Goal: Find specific page/section: Locate a particular part of the current website

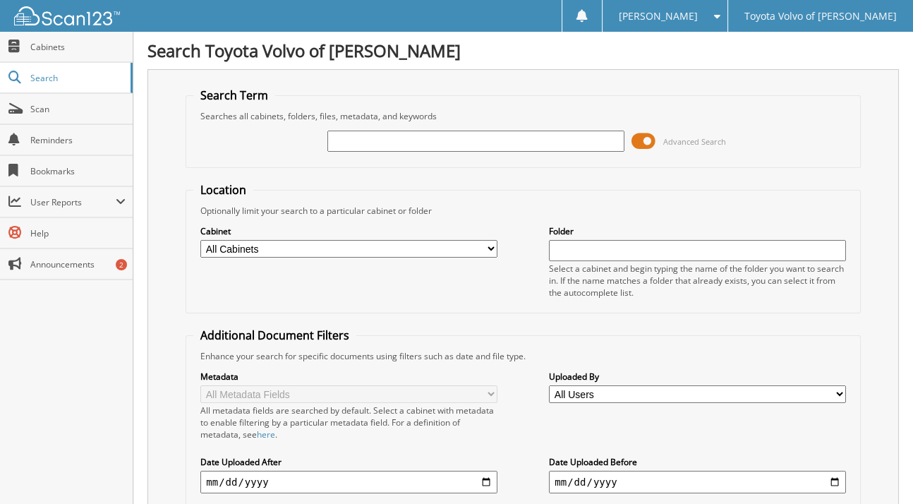
click at [473, 137] on input "text" at bounding box center [475, 140] width 297 height 21
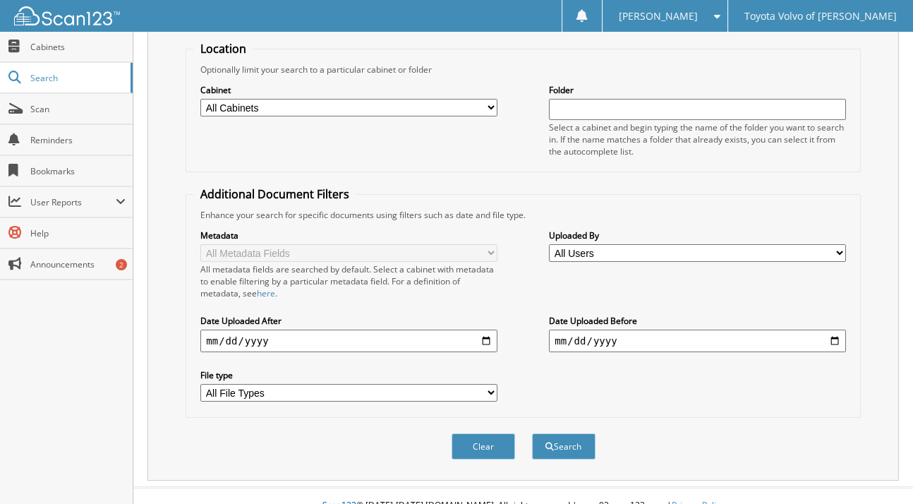
scroll to position [154, 0]
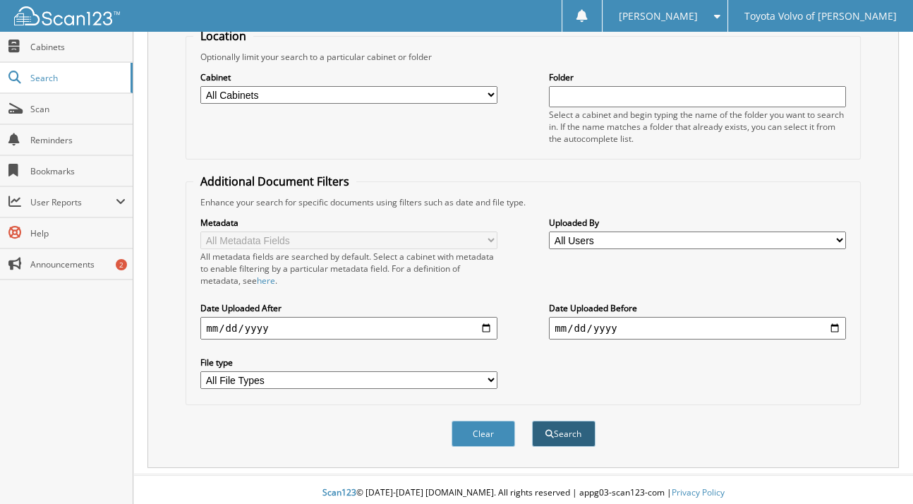
type input "CASAJE"
click at [557, 426] on button "Search" at bounding box center [563, 433] width 63 height 26
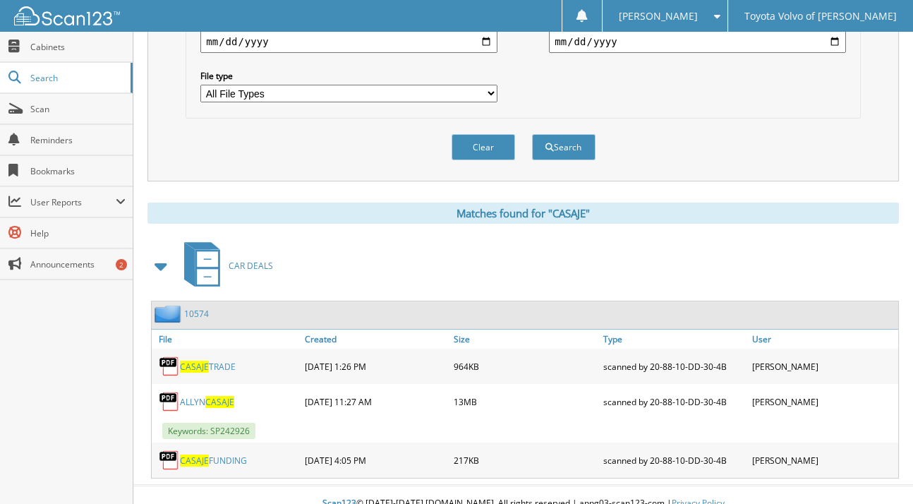
scroll to position [450, 0]
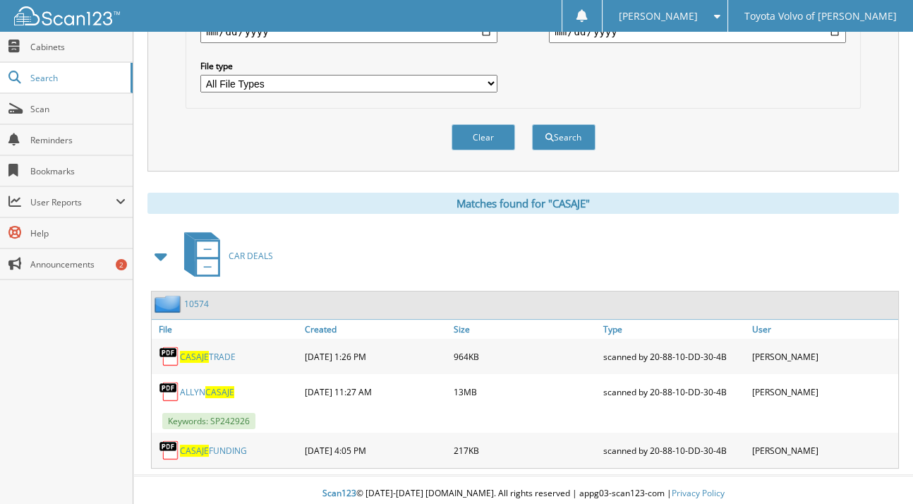
click at [217, 386] on span "CASAJE" at bounding box center [219, 392] width 29 height 12
